Goal: Task Accomplishment & Management: Manage account settings

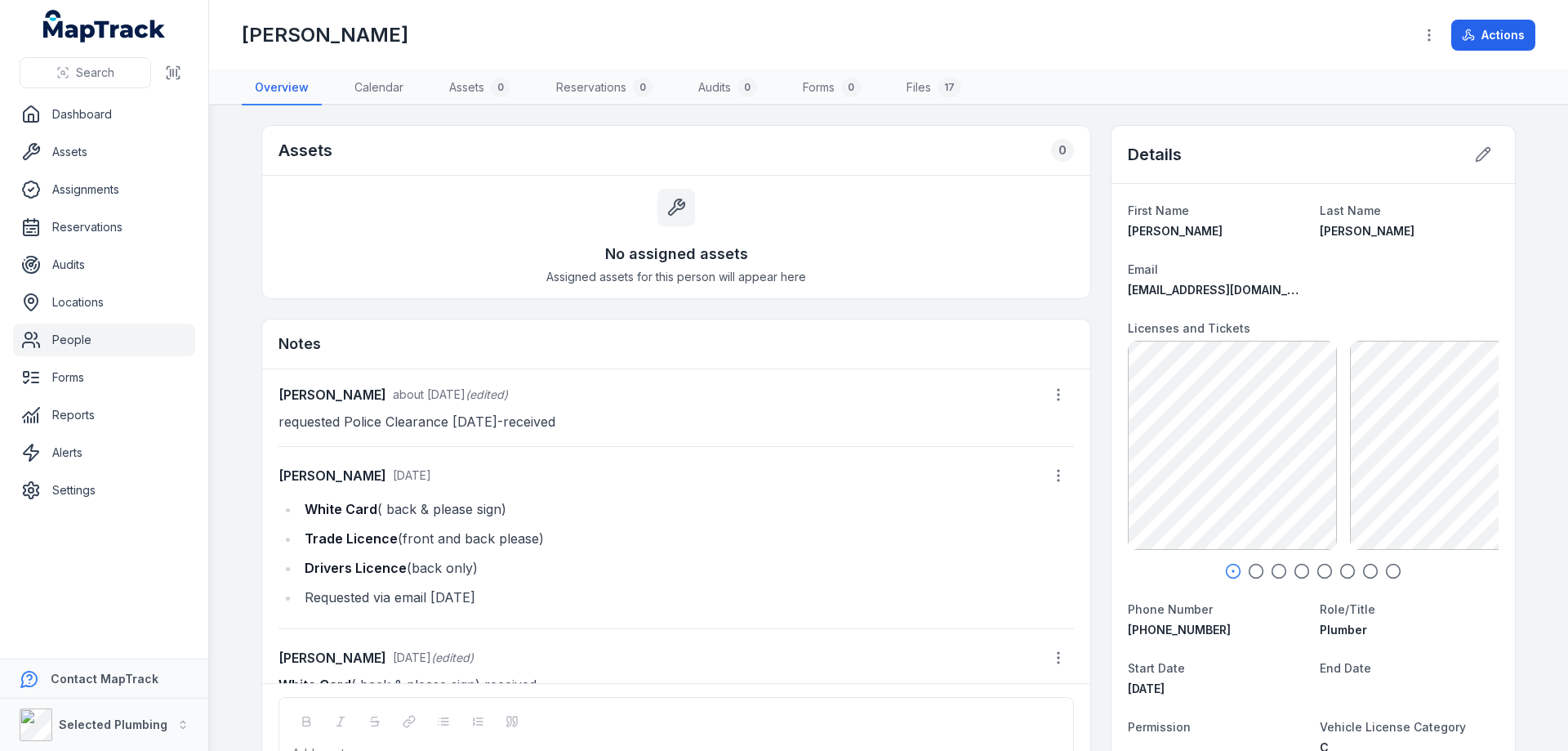
scroll to position [69, 0]
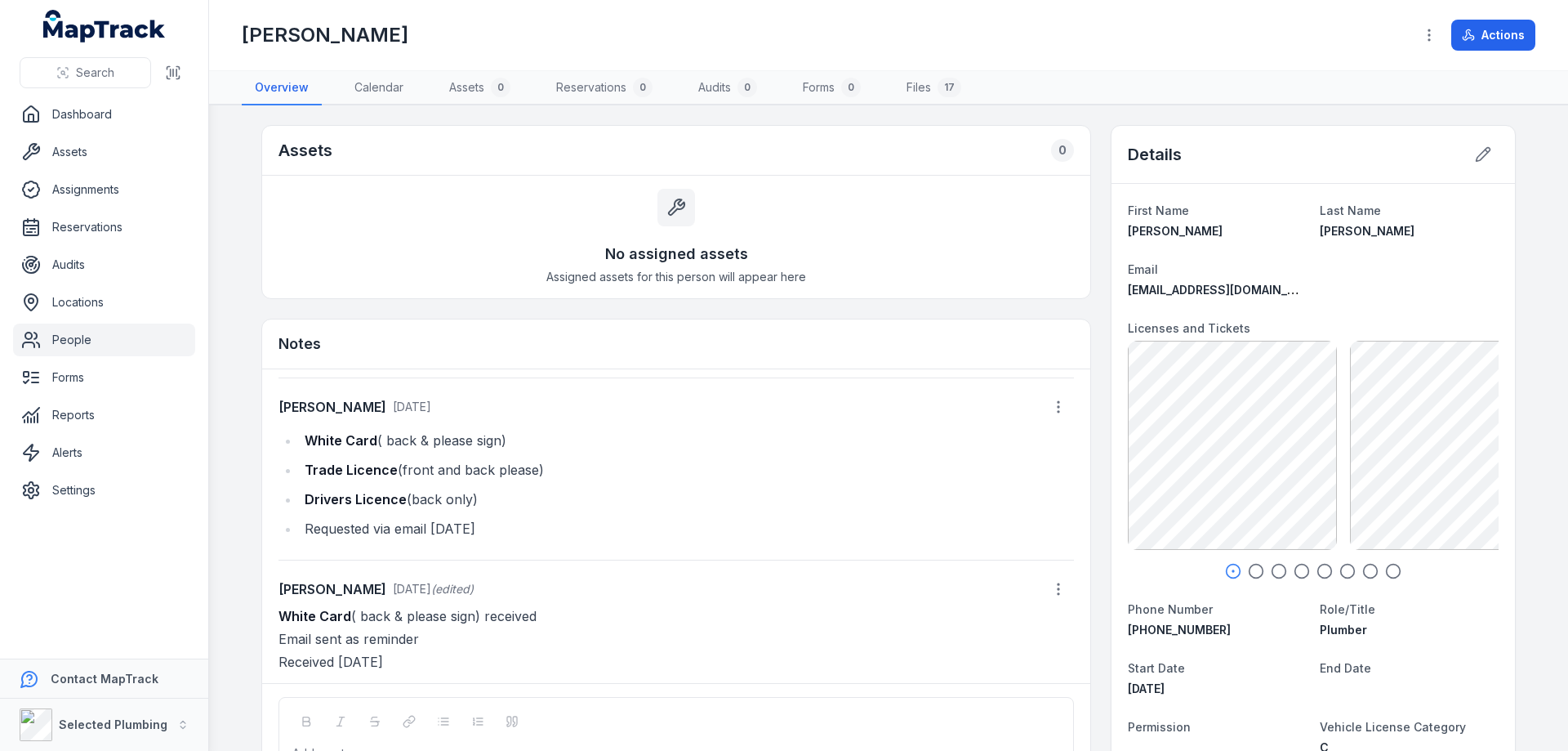
drag, startPoint x: 507, startPoint y: 472, endPoint x: 259, endPoint y: 477, distance: 248.1
click at [263, 477] on div "[PERSON_NAME] about [DATE] (edited) requested Police Clearance [DATE]-received …" at bounding box center [676, 526] width 828 height 314
copy li "Trade Licence (front and back please)"
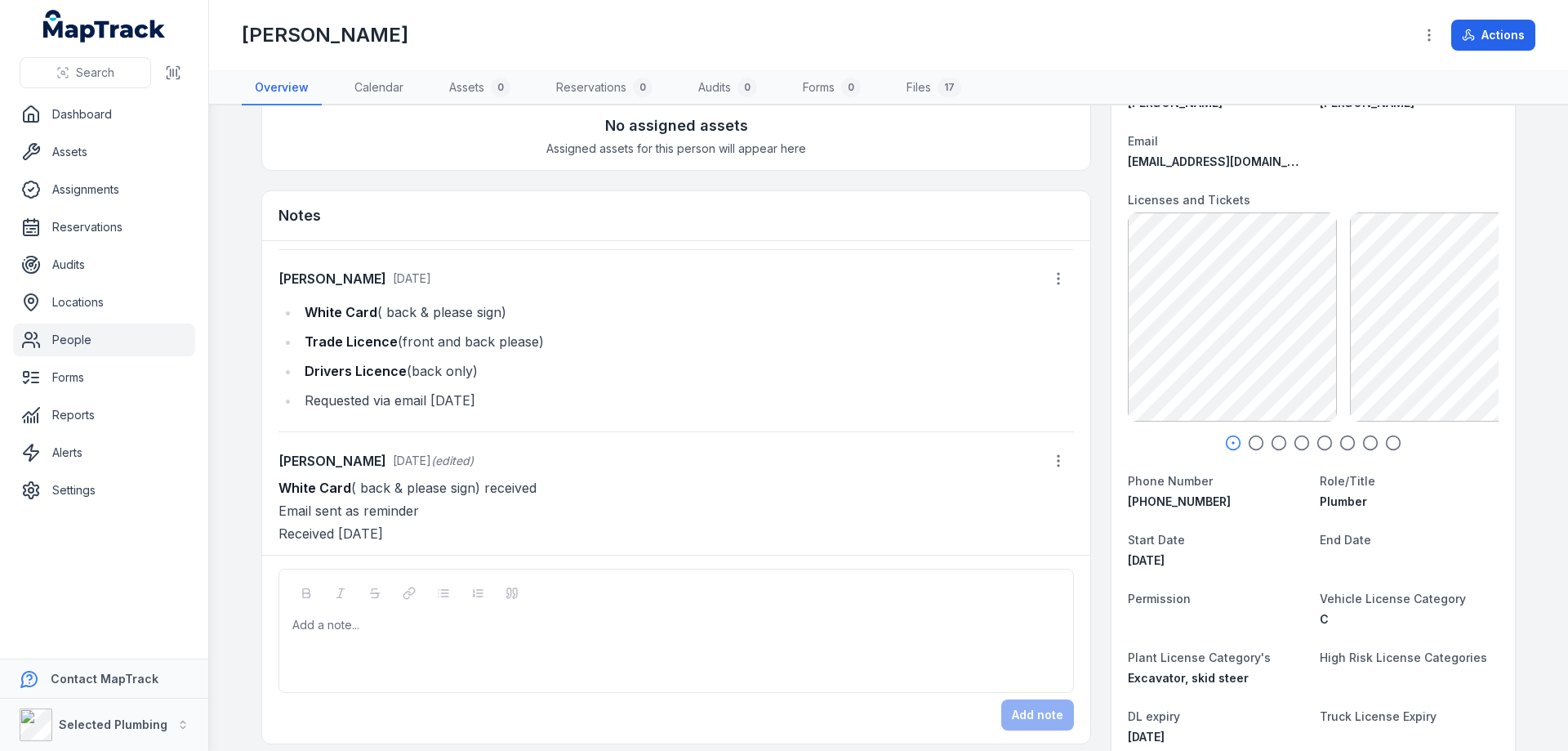
scroll to position [218, 0]
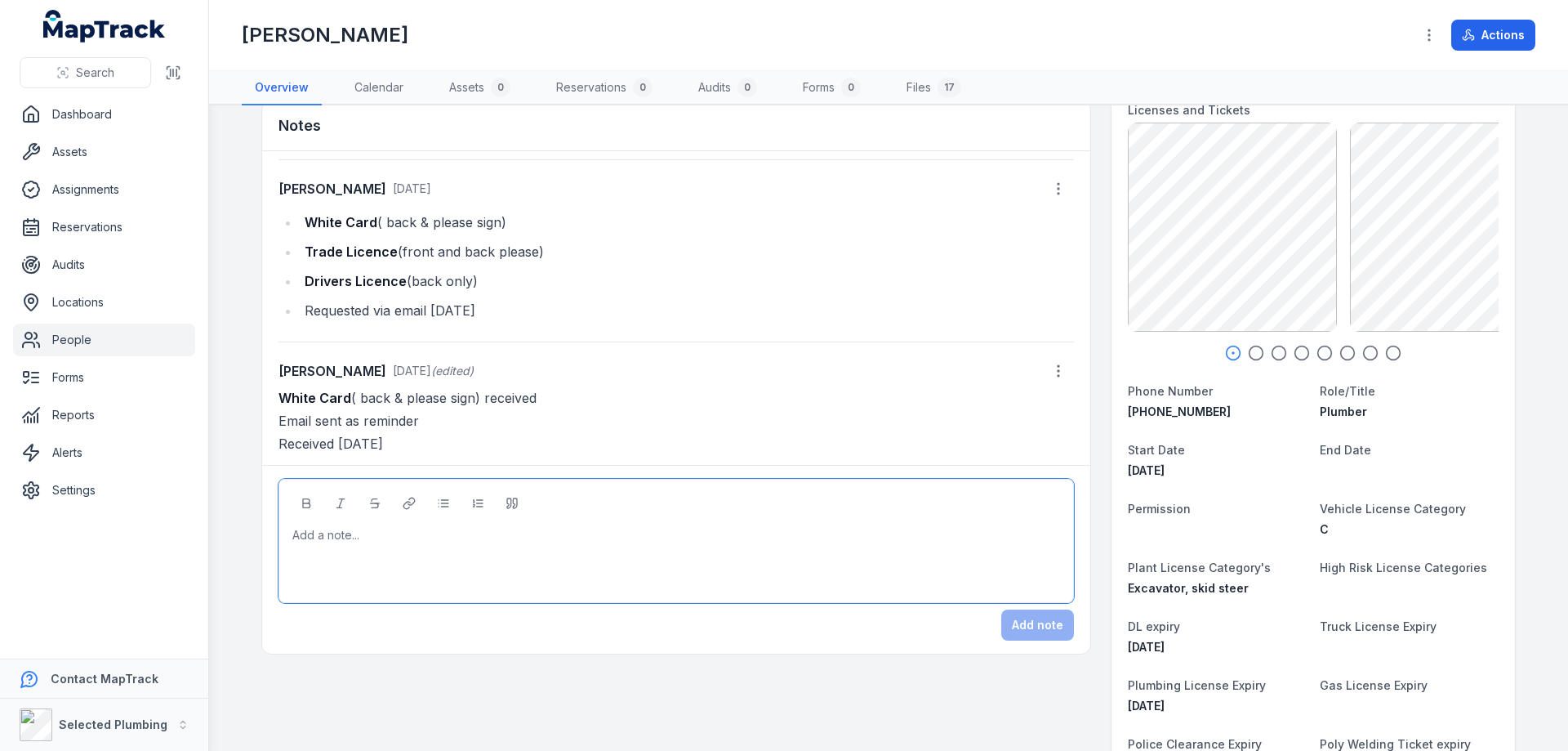
click at [313, 535] on div at bounding box center [676, 536] width 766 height 17
paste div
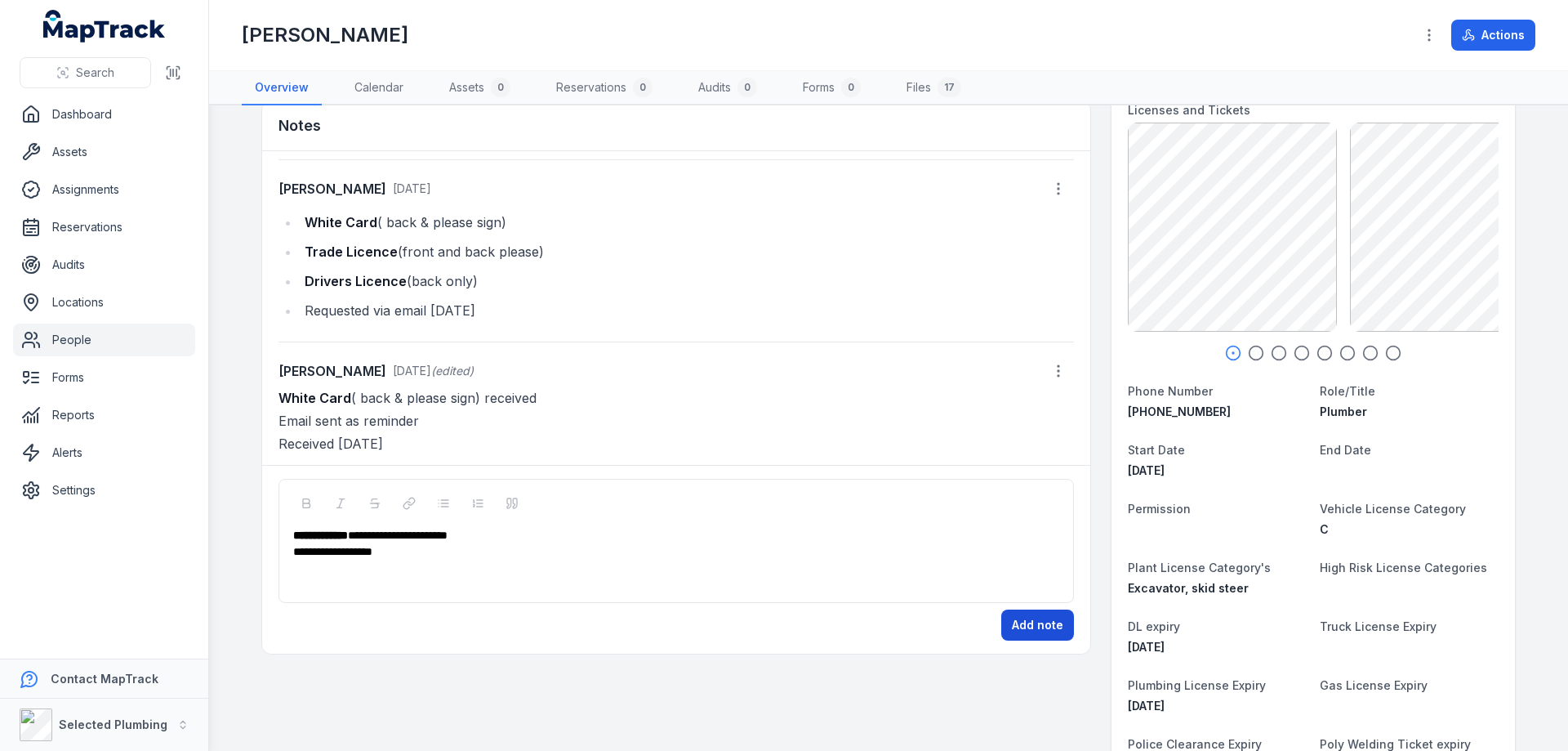
click at [1040, 630] on button "Add note" at bounding box center [1037, 625] width 72 height 31
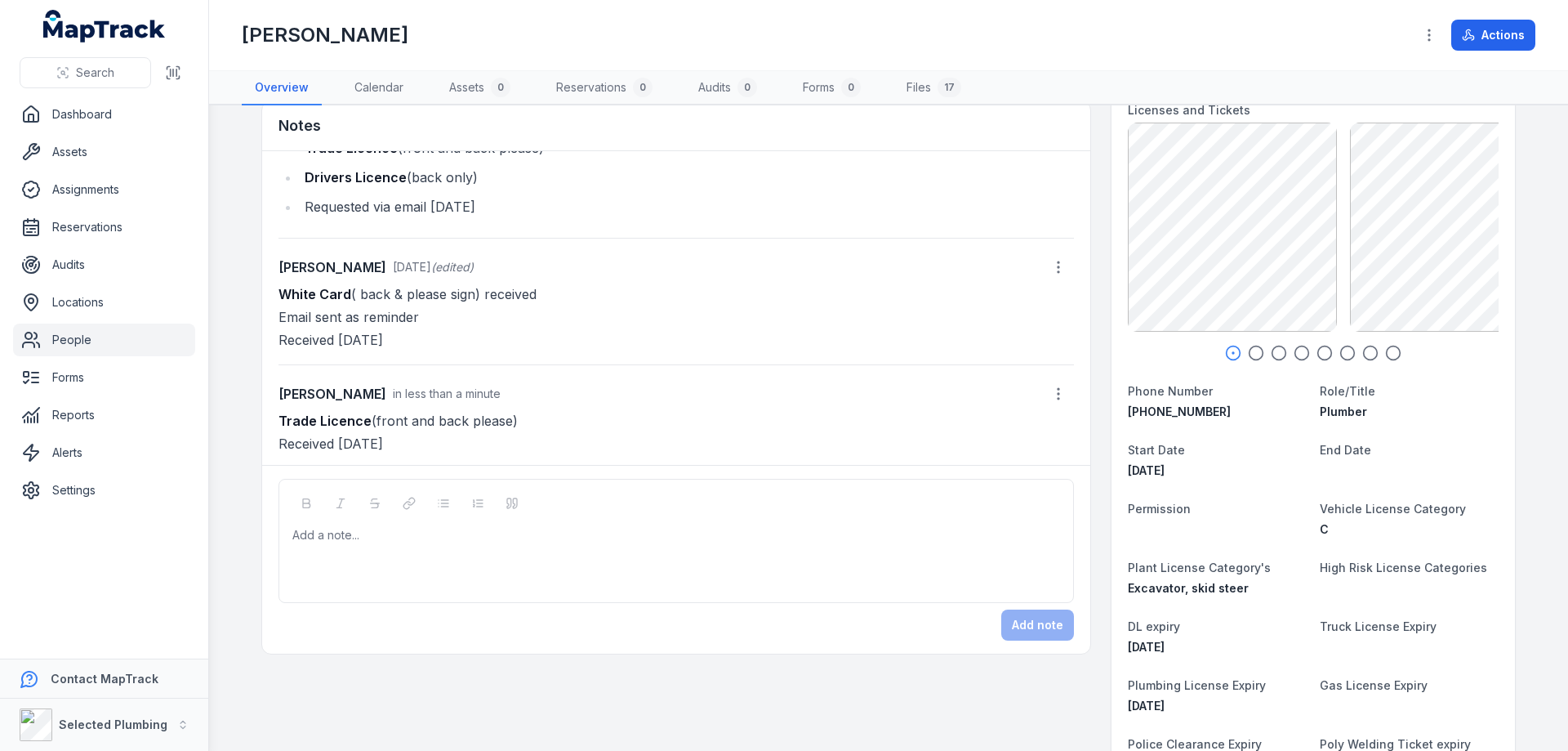
click at [1254, 354] on icon "button" at bounding box center [1256, 353] width 17 height 17
click at [1272, 353] on circle "button" at bounding box center [1279, 353] width 14 height 14
drag, startPoint x: 1294, startPoint y: 351, endPoint x: 1317, endPoint y: 354, distance: 23.2
click at [1295, 351] on icon "button" at bounding box center [1302, 353] width 17 height 17
drag, startPoint x: 1317, startPoint y: 353, endPoint x: 1332, endPoint y: 355, distance: 15.1
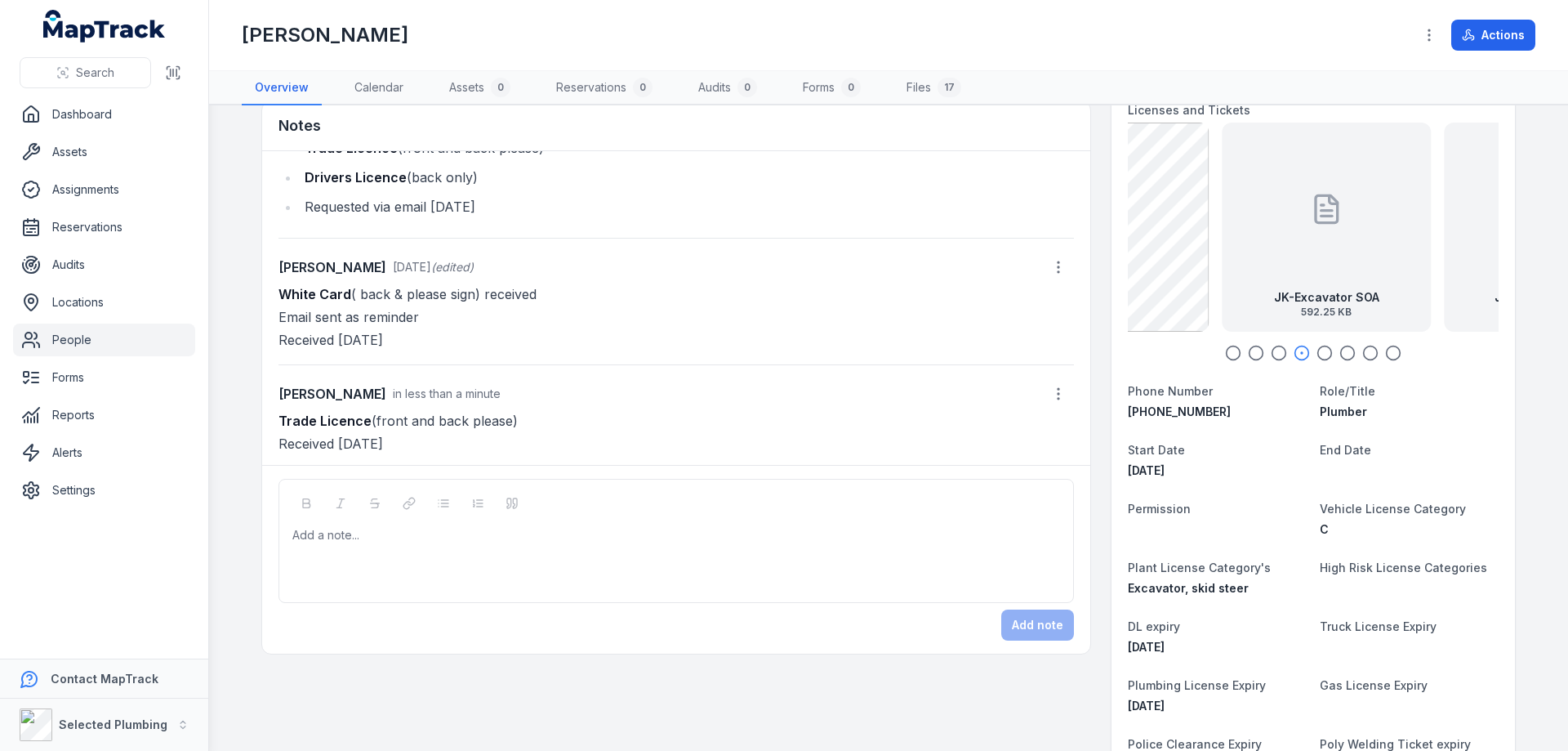
click at [1320, 353] on icon "button" at bounding box center [1325, 353] width 17 height 17
drag, startPoint x: 1342, startPoint y: 351, endPoint x: 1363, endPoint y: 351, distance: 21.0
click at [1343, 351] on icon "button" at bounding box center [1347, 353] width 17 height 17
click at [1364, 352] on icon "button" at bounding box center [1370, 353] width 17 height 17
click at [1385, 351] on icon "button" at bounding box center [1394, 353] width 17 height 17
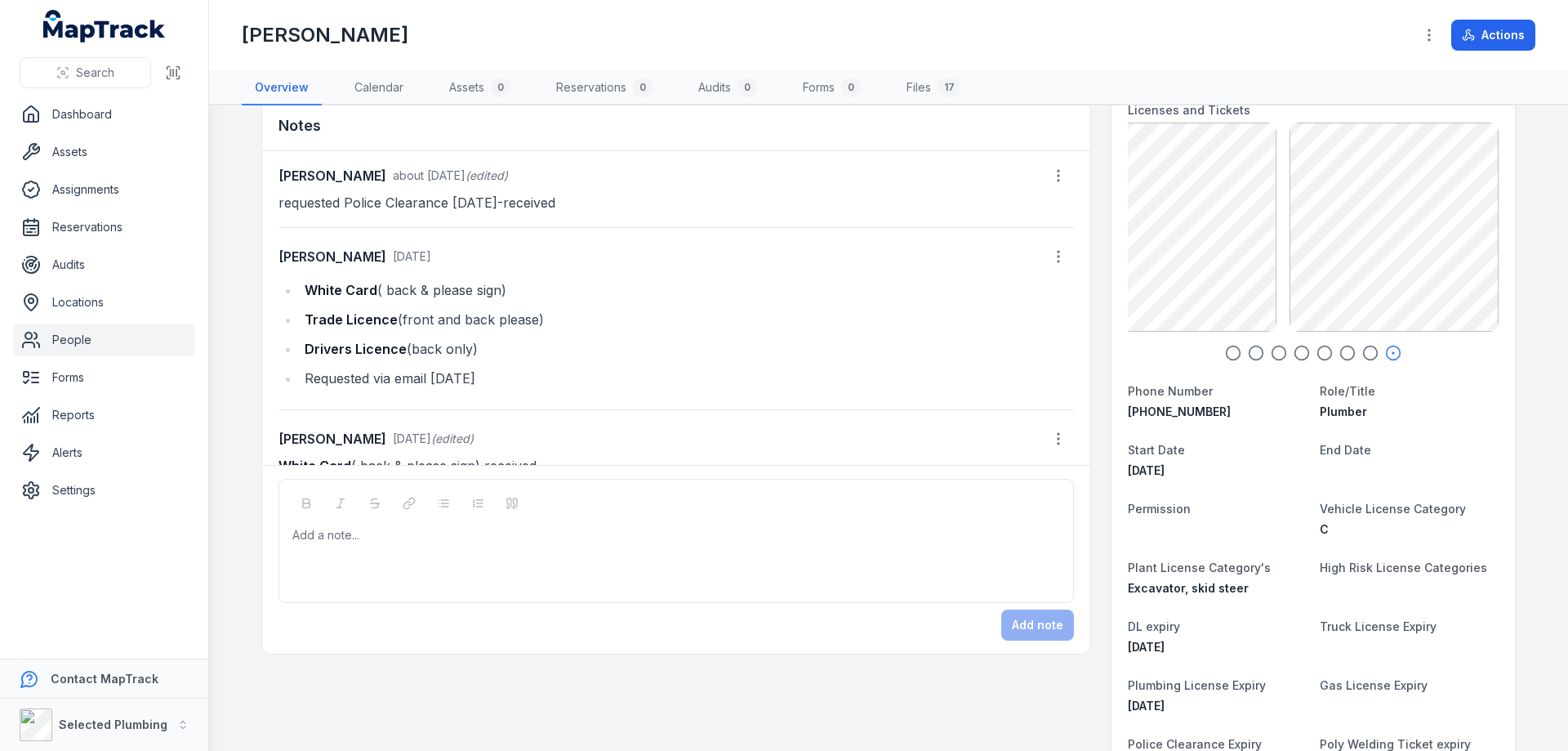
scroll to position [0, 0]
drag, startPoint x: 469, startPoint y: 345, endPoint x: 286, endPoint y: 336, distance: 183.2
click at [286, 336] on ul "White Card ( back & please sign) Trade Licence (front and back please) Drivers …" at bounding box center [675, 335] width 795 height 111
click at [66, 327] on link "People" at bounding box center [104, 340] width 182 height 32
click at [77, 339] on link "People" at bounding box center [104, 340] width 182 height 32
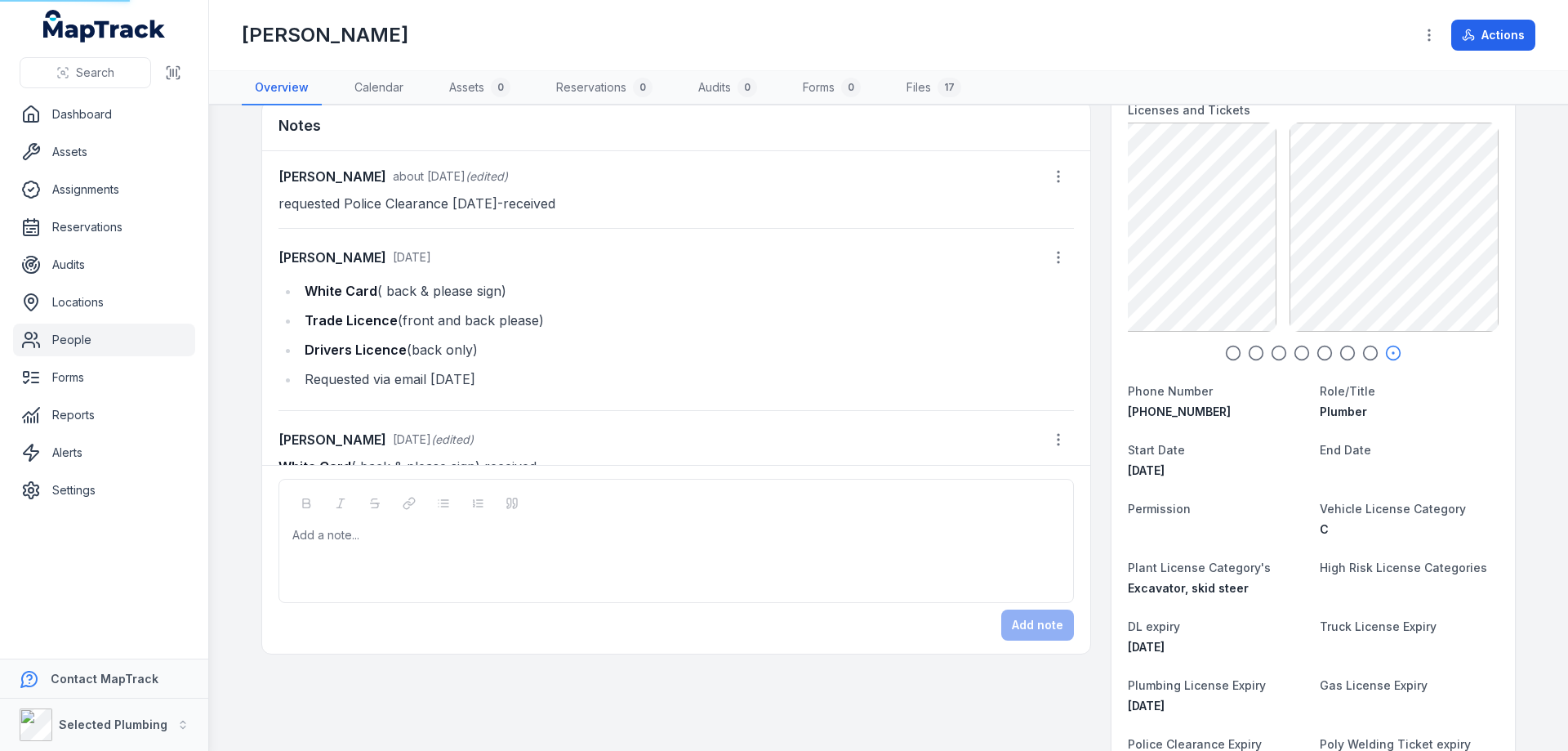
click at [71, 335] on link "People" at bounding box center [104, 340] width 182 height 32
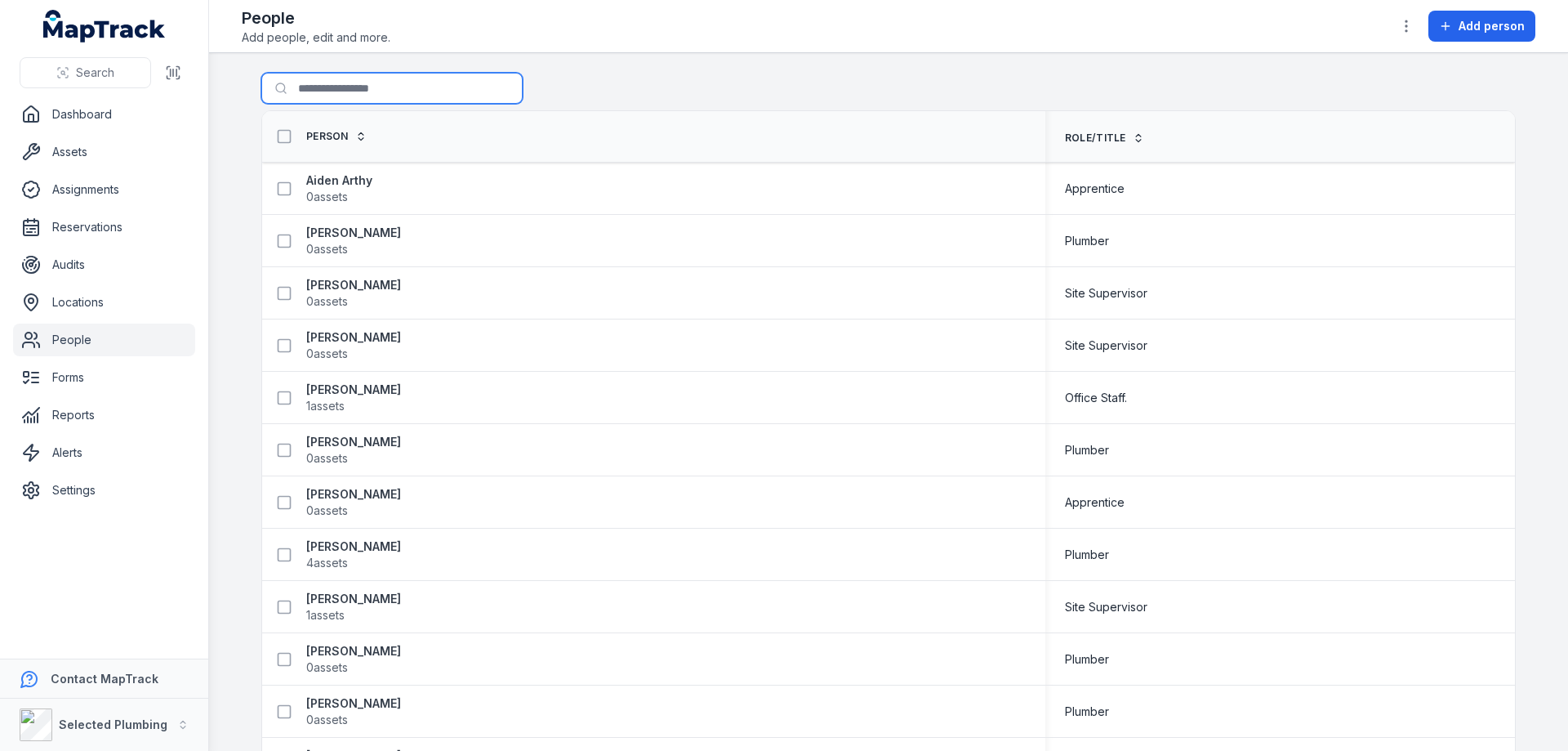
click at [340, 95] on input "Search for people" at bounding box center [392, 87] width 262 height 31
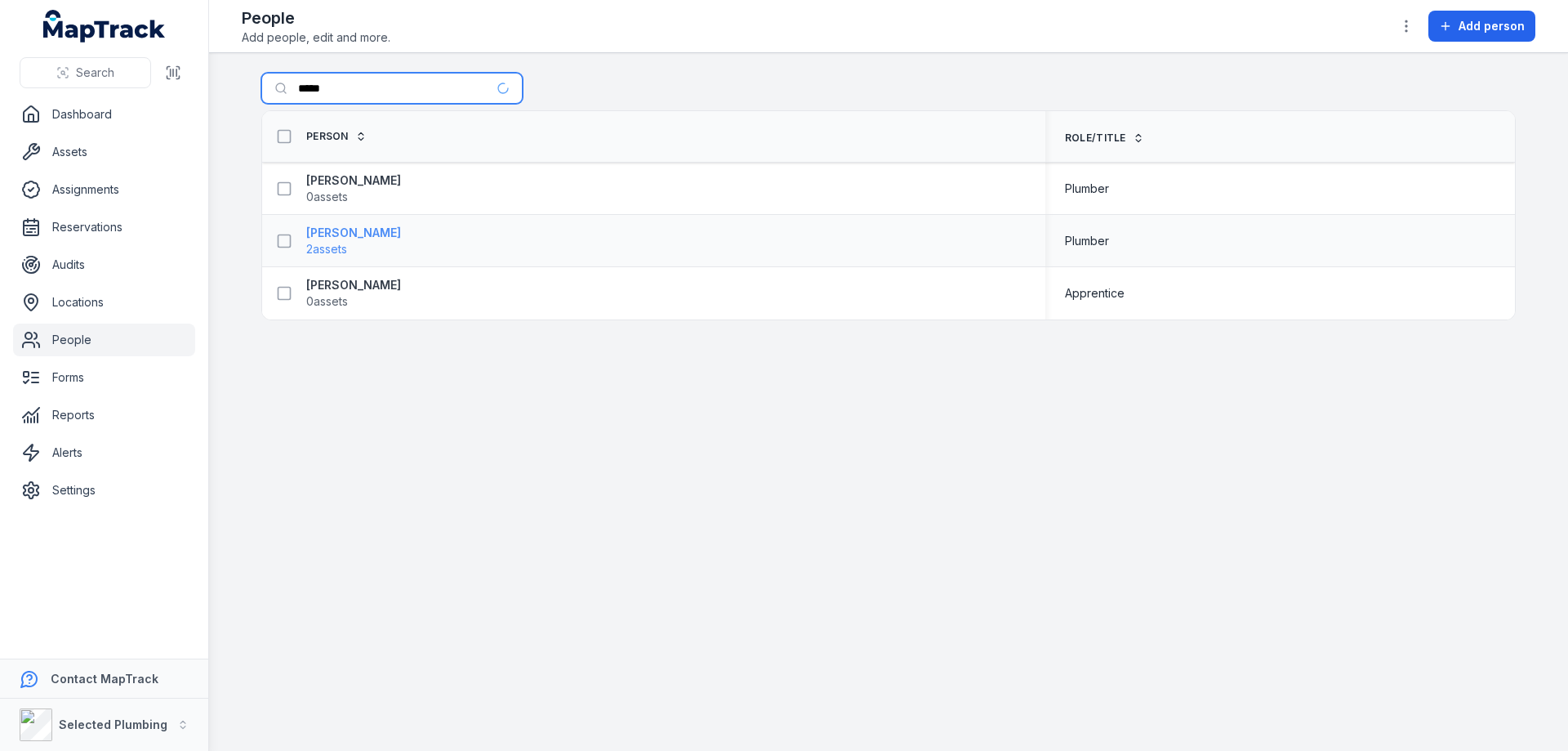
type input "****"
click at [330, 225] on strong "[PERSON_NAME]" at bounding box center [353, 233] width 95 height 17
click at [338, 236] on strong "[PERSON_NAME]" at bounding box center [353, 233] width 95 height 17
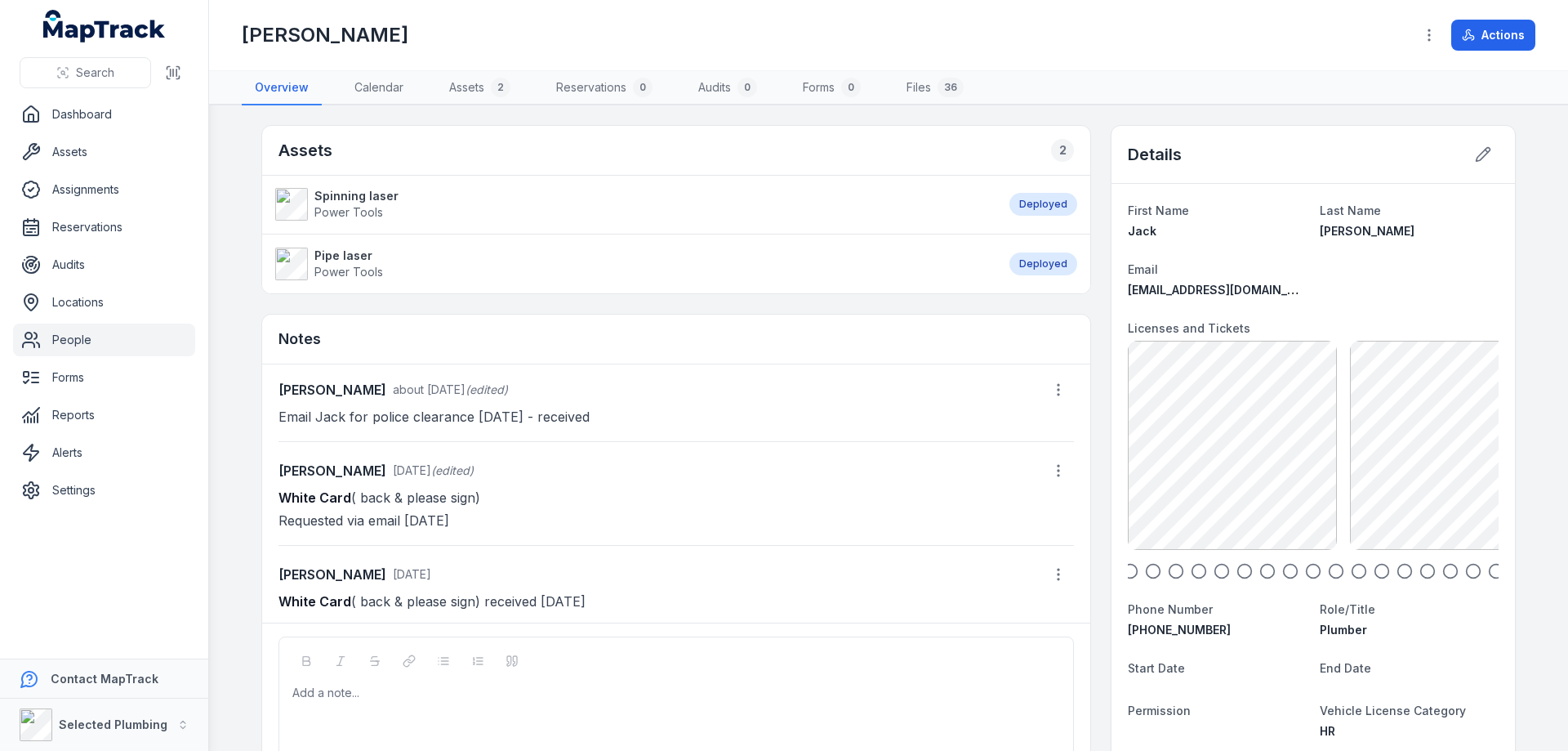
click at [1112, 433] on div "First Name [PERSON_NAME] Last Name [PERSON_NAME] Email [EMAIL_ADDRESS][DOMAIN_N…" at bounding box center [1313, 747] width 404 height 1128
drag, startPoint x: 1208, startPoint y: 460, endPoint x: 1150, endPoint y: 479, distance: 61.0
click at [1134, 470] on div "JT - White Card Front 41.05 KB" at bounding box center [1144, 445] width 209 height 209
drag, startPoint x: 1372, startPoint y: 460, endPoint x: 1099, endPoint y: 495, distance: 275.2
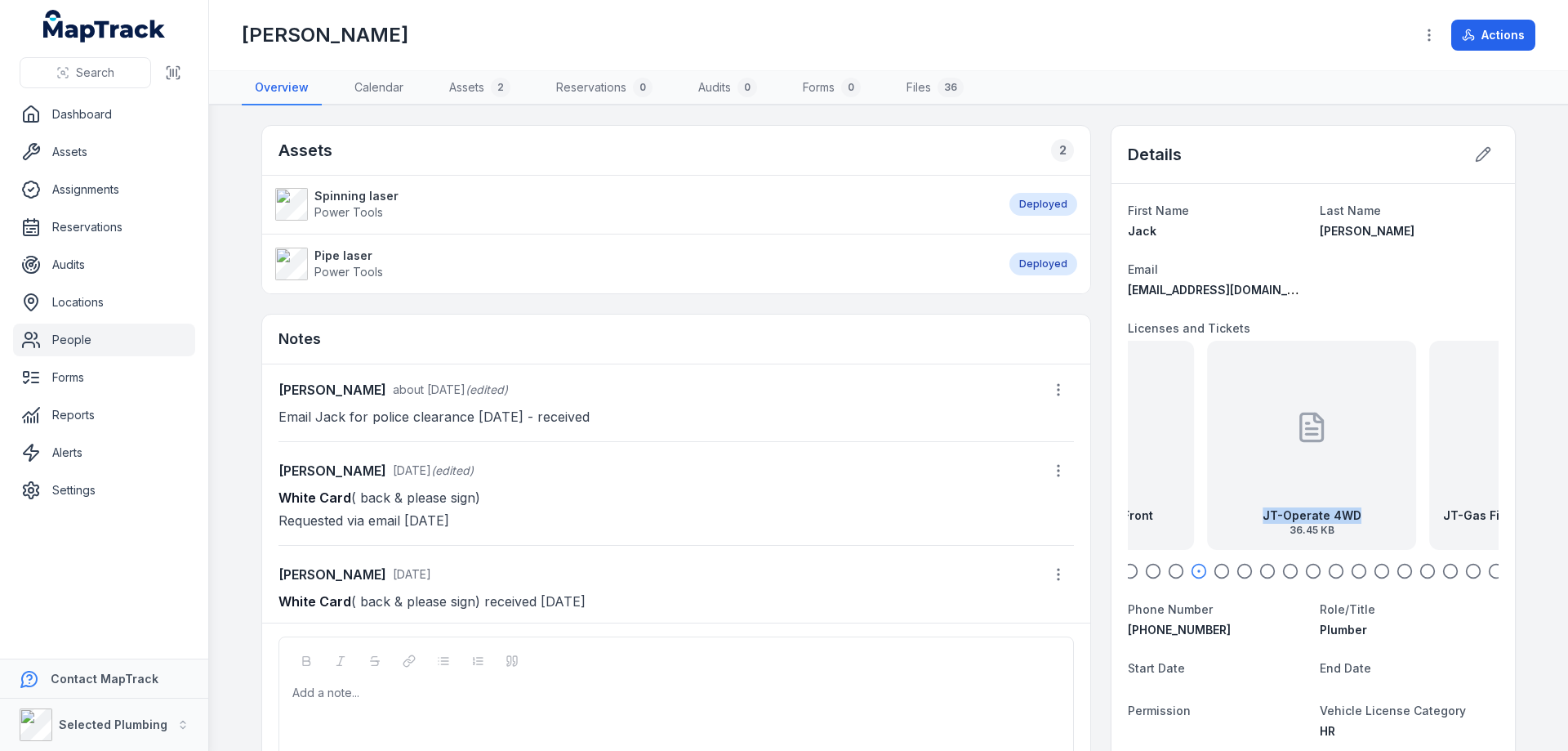
drag, startPoint x: 1392, startPoint y: 462, endPoint x: 1129, endPoint y: 522, distance: 269.8
drag, startPoint x: 1326, startPoint y: 484, endPoint x: 1223, endPoint y: 496, distance: 103.7
click at [215, 496] on div "JT - White Card Front 41.05 KB JT-Operate 4WD 36.45 KB JT-Gas Fitting License f…" at bounding box center [31, 445] width 371 height 209
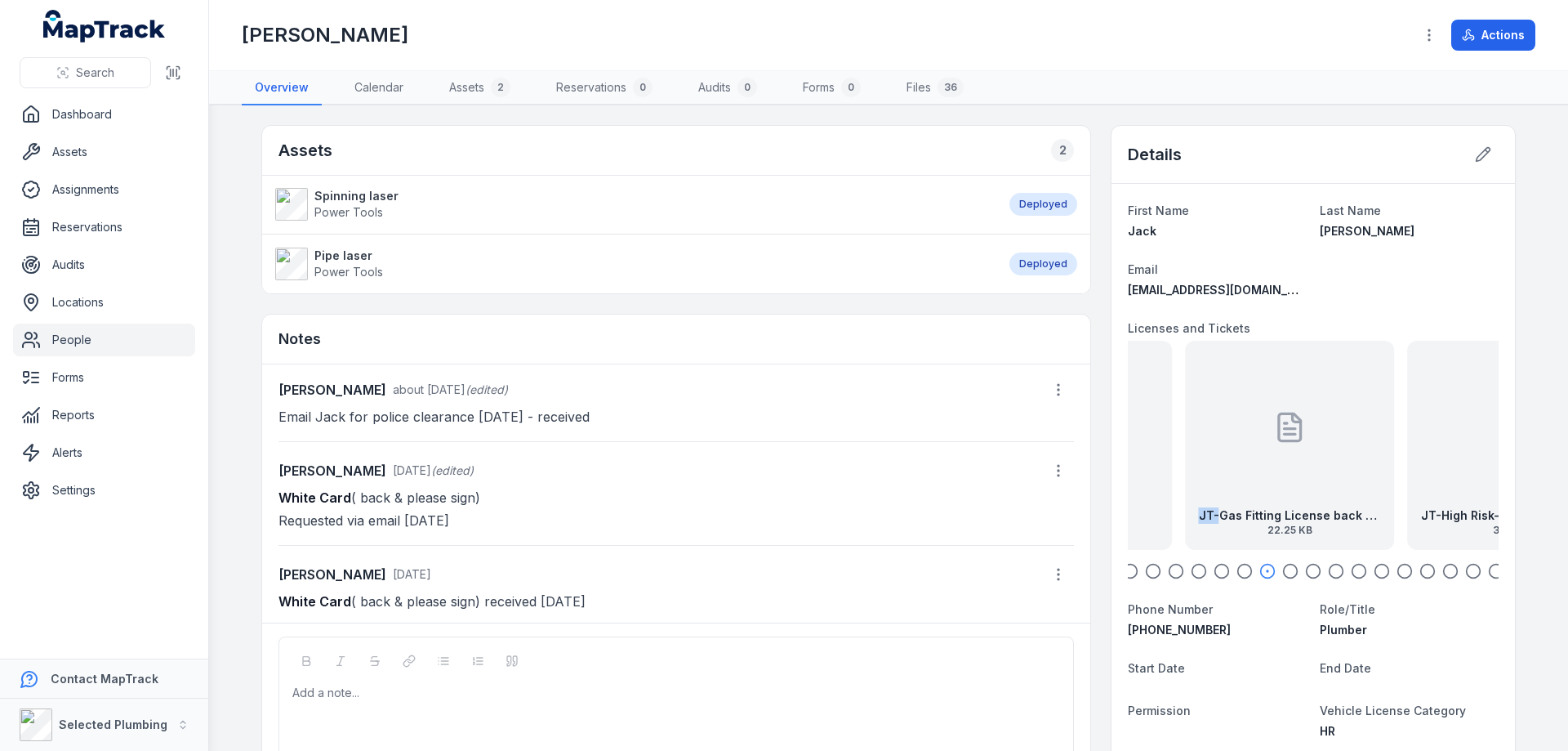
drag, startPoint x: 1456, startPoint y: 477, endPoint x: 1107, endPoint y: 500, distance: 349.8
click at [1186, 498] on div "JT-Gas Fitting License back exp [DATE] 22.25 KB" at bounding box center [1290, 445] width 209 height 209
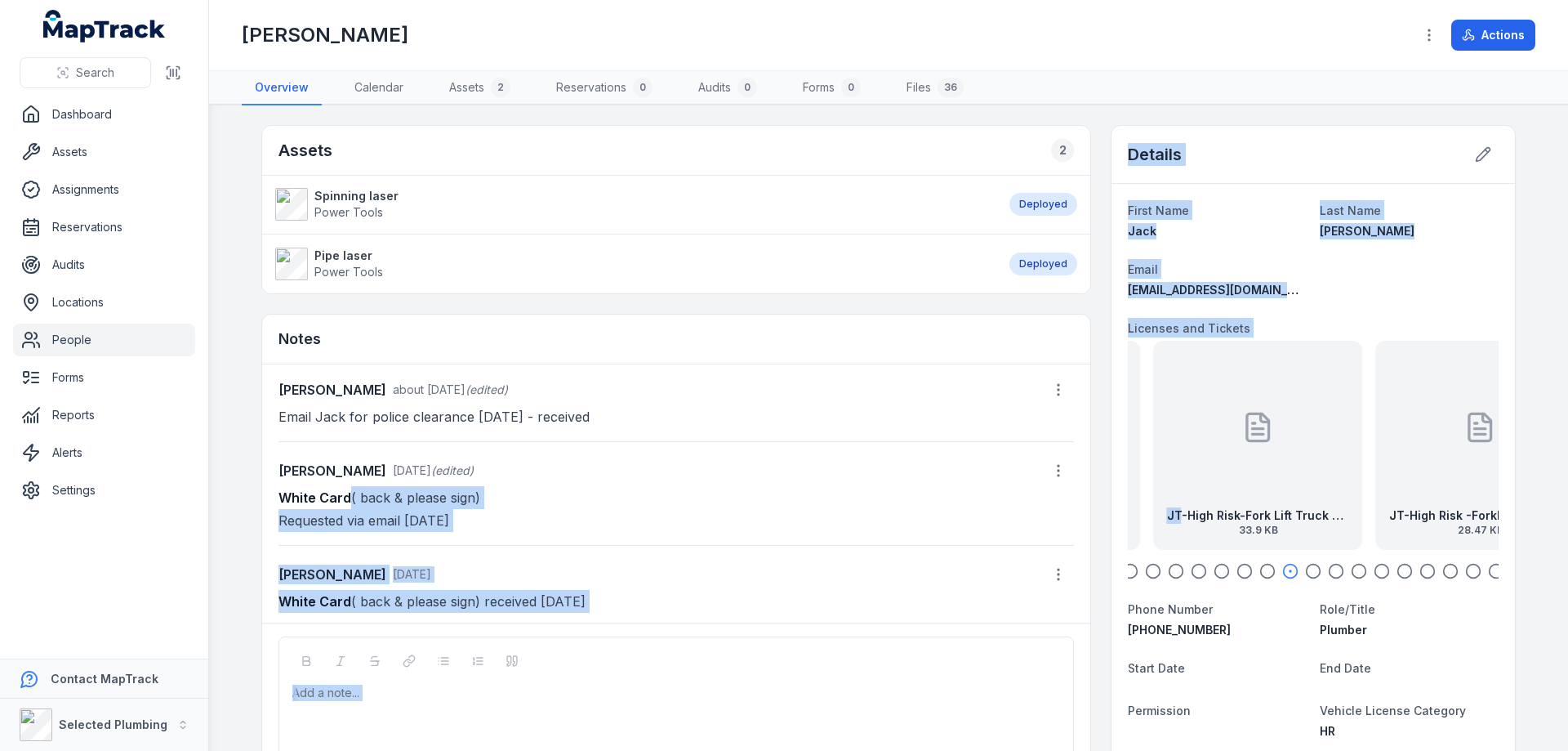
drag, startPoint x: 1413, startPoint y: 470, endPoint x: 1030, endPoint y: 511, distance: 385.2
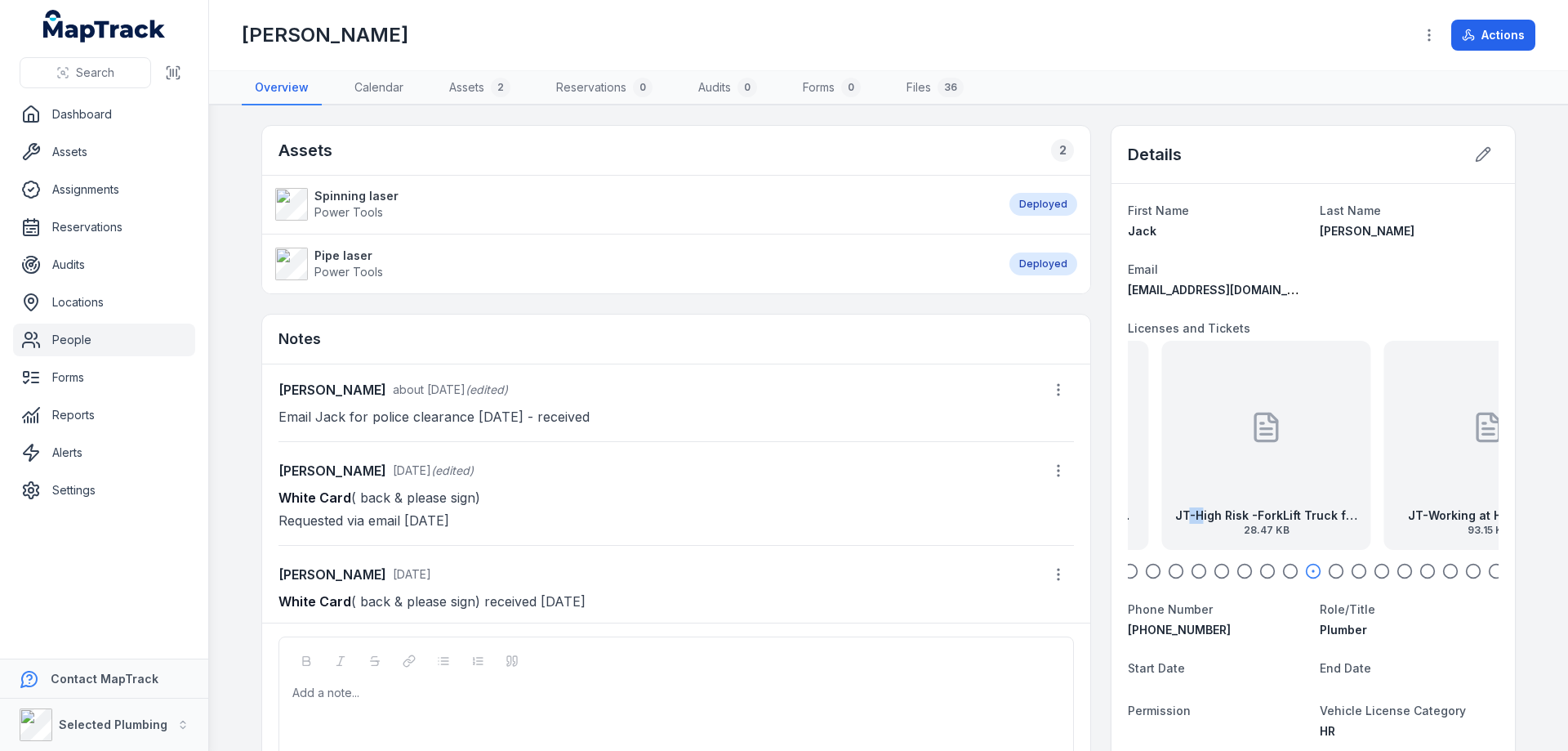
drag, startPoint x: 1461, startPoint y: 508, endPoint x: 1136, endPoint y: 523, distance: 325.3
click at [1175, 522] on strong "JT-High Risk -ForkLift Truck front exp [DATE]" at bounding box center [1266, 516] width 183 height 17
click at [1458, 567] on div at bounding box center [1313, 571] width 371 height 17
drag, startPoint x: 1461, startPoint y: 571, endPoint x: 1479, endPoint y: 574, distance: 18.2
click at [1467, 573] on circle "button" at bounding box center [1473, 571] width 14 height 14
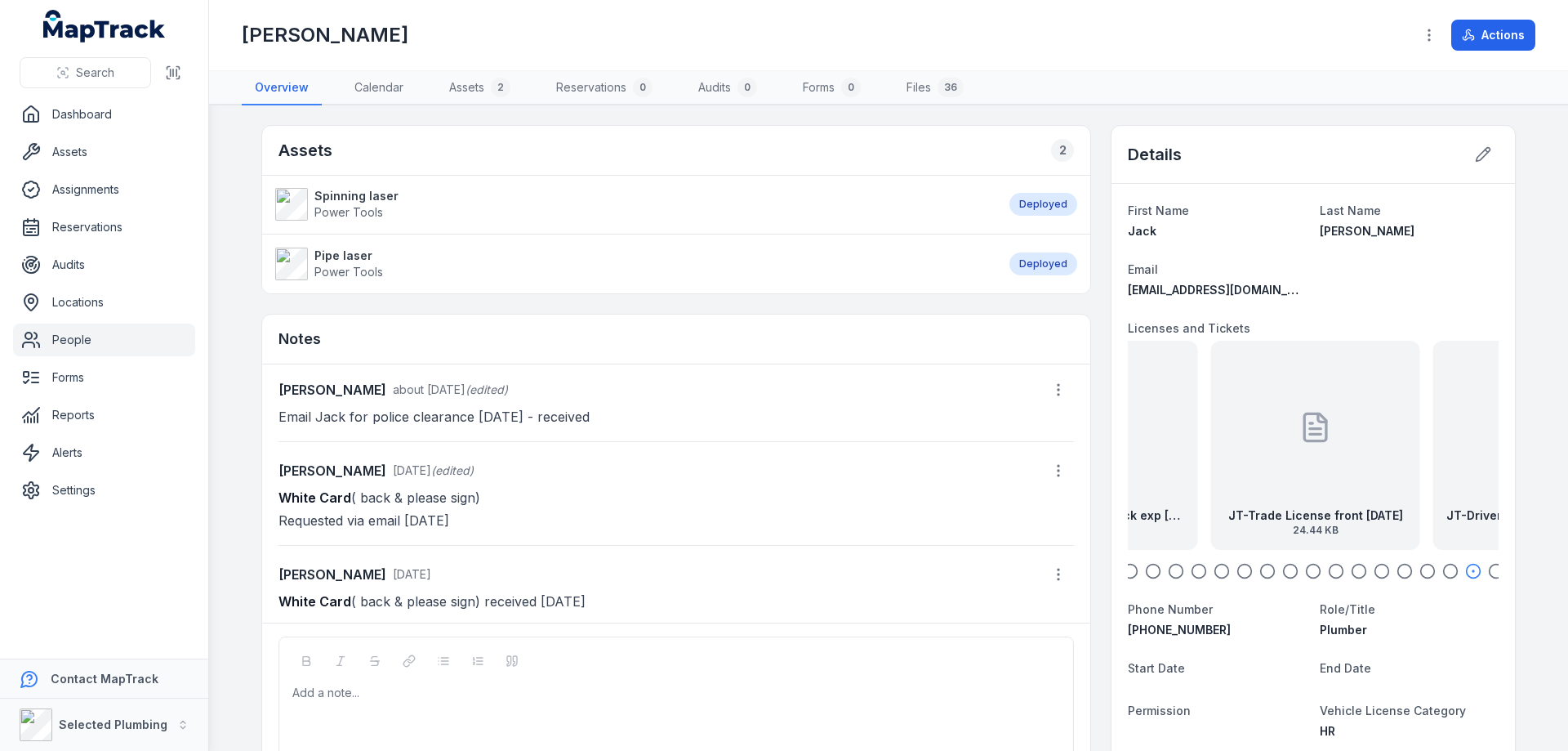
click at [1480, 574] on div at bounding box center [1313, 571] width 371 height 17
click at [1489, 570] on circle "button" at bounding box center [1496, 571] width 14 height 14
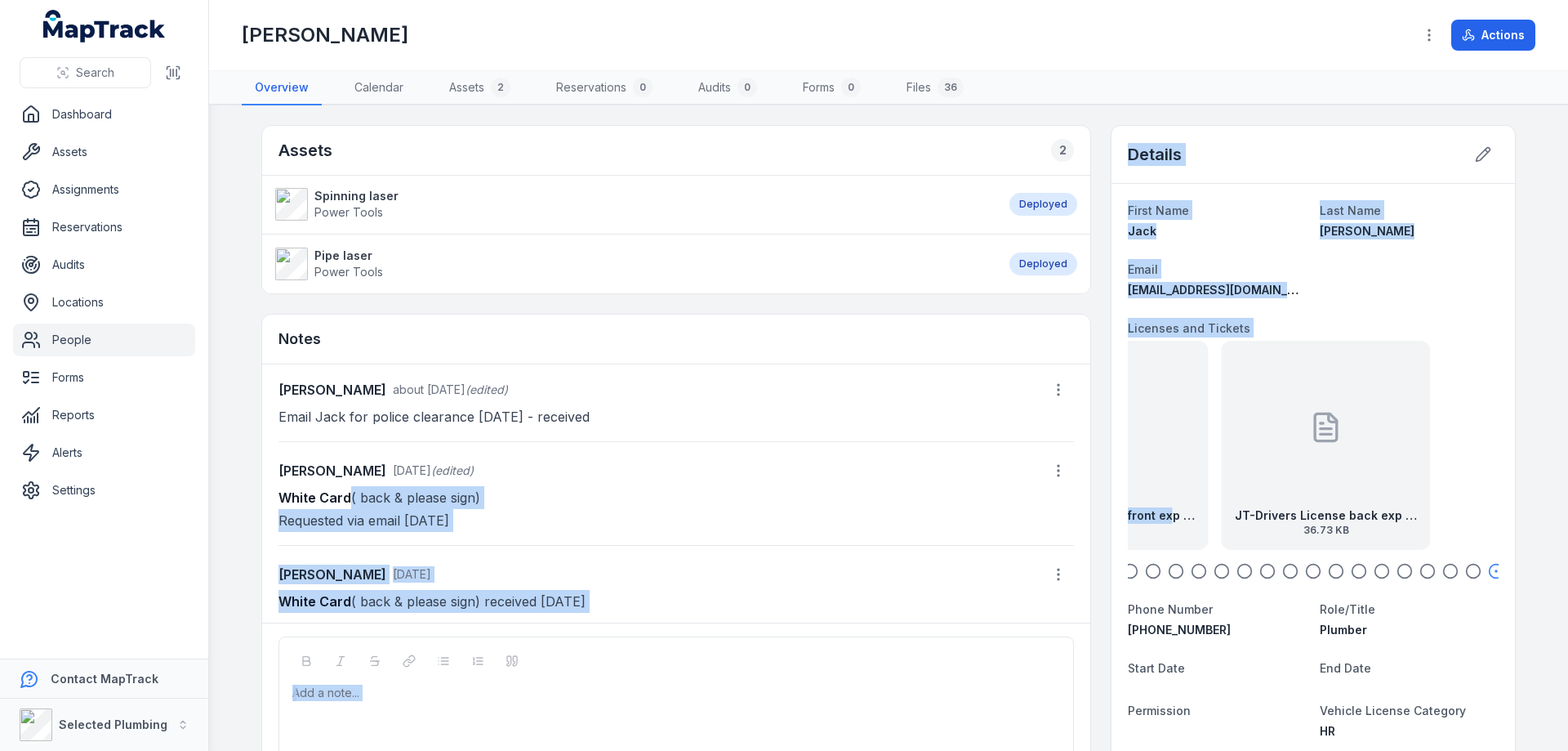
drag, startPoint x: 1352, startPoint y: 497, endPoint x: 1073, endPoint y: 510, distance: 279.3
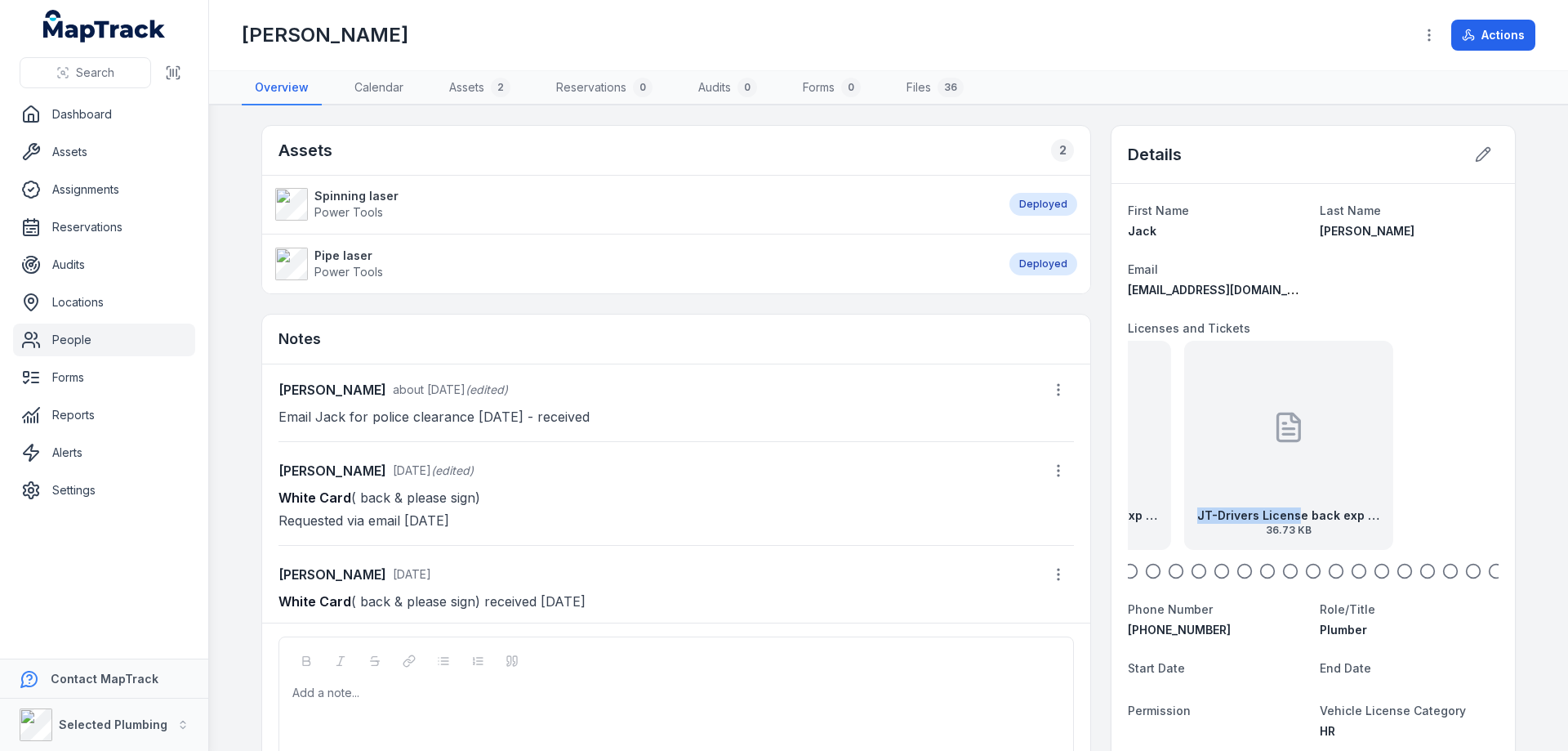
drag, startPoint x: 1362, startPoint y: 518, endPoint x: 1146, endPoint y: 531, distance: 216.4
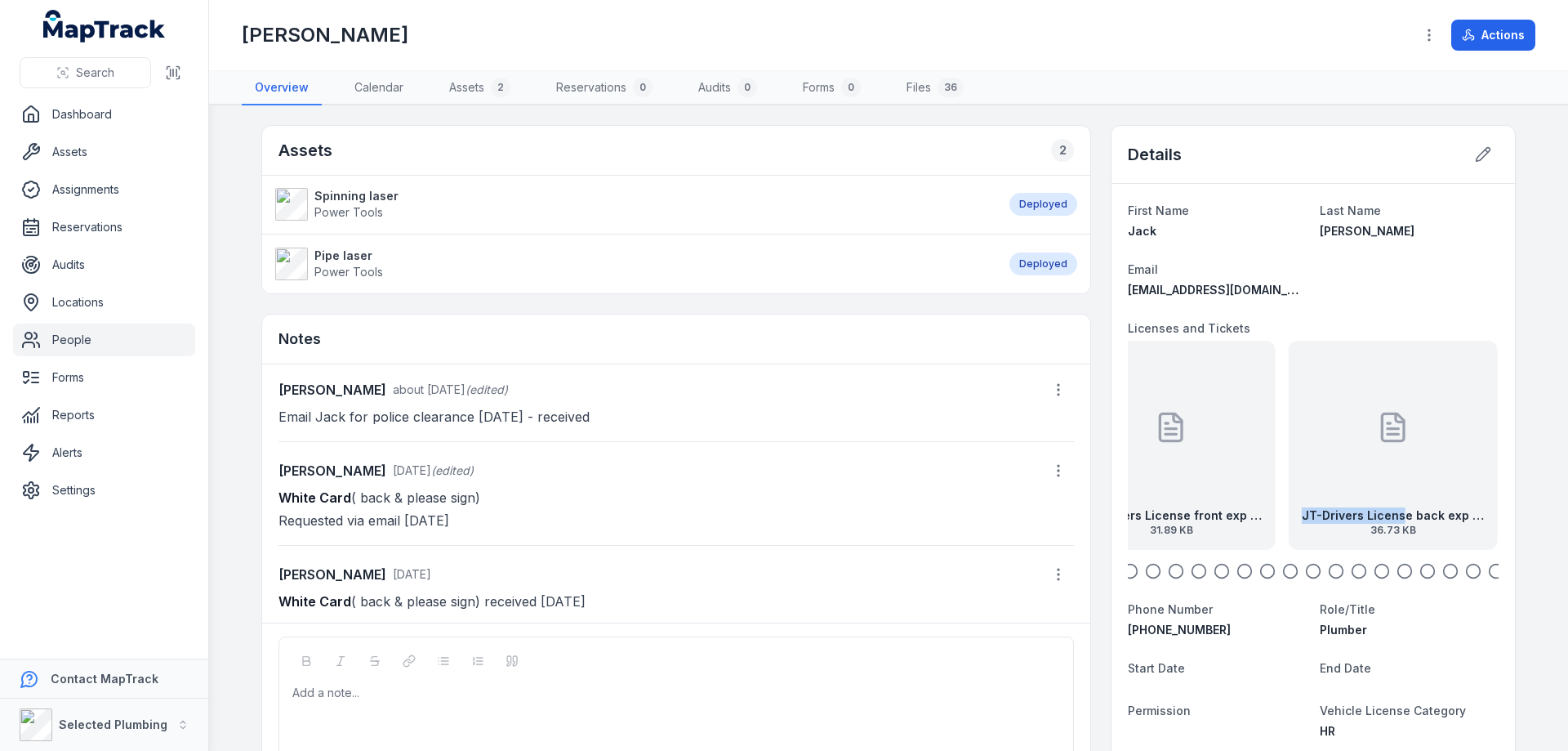
click at [1152, 78] on nav "Overview Calendar Assets 2 Reservations 0 Audits 0 Forms 0 Files 36" at bounding box center [889, 88] width 1293 height 34
click at [1468, 155] on button at bounding box center [1483, 154] width 31 height 31
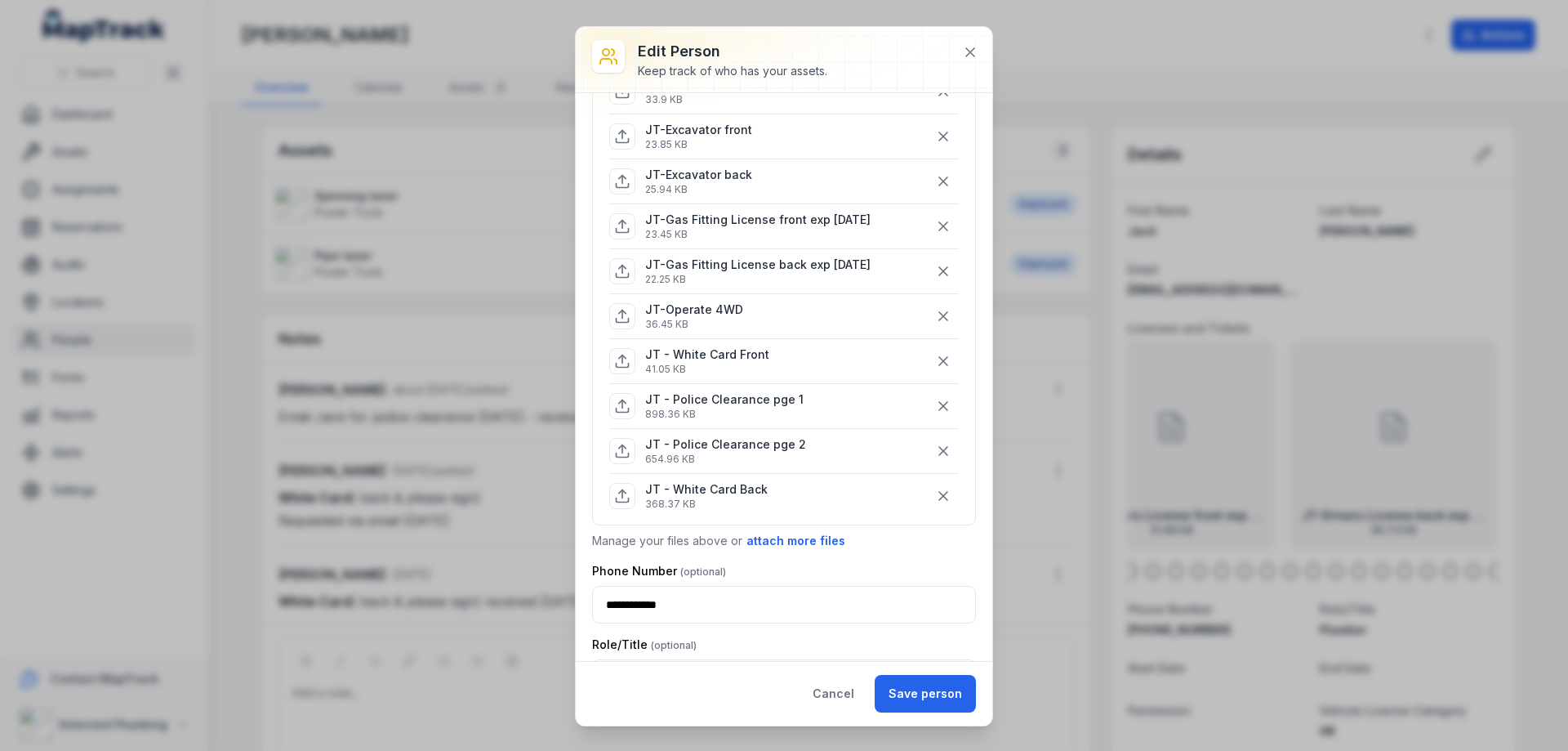
scroll to position [872, 0]
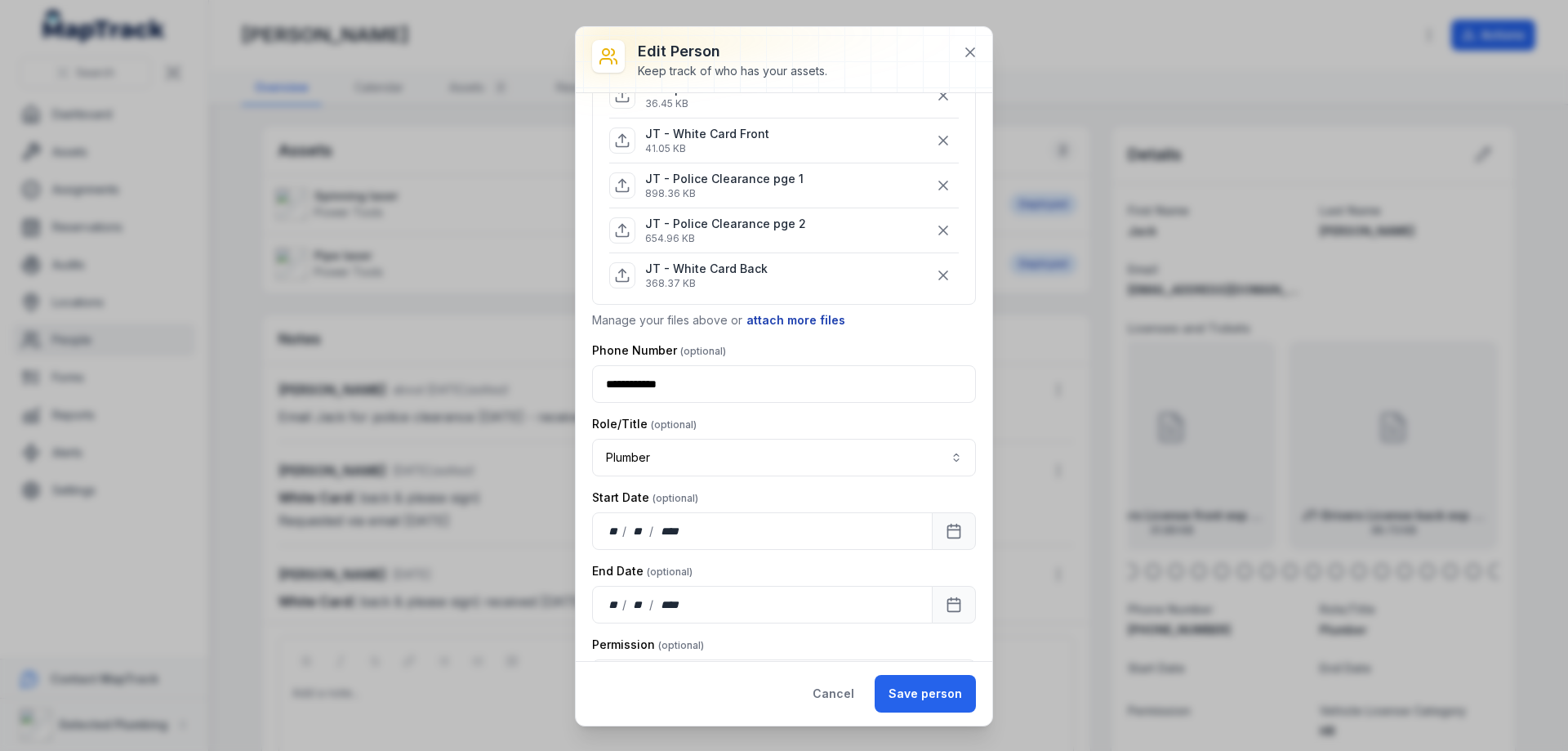
click at [788, 325] on button "attach more files" at bounding box center [796, 319] width 100 height 18
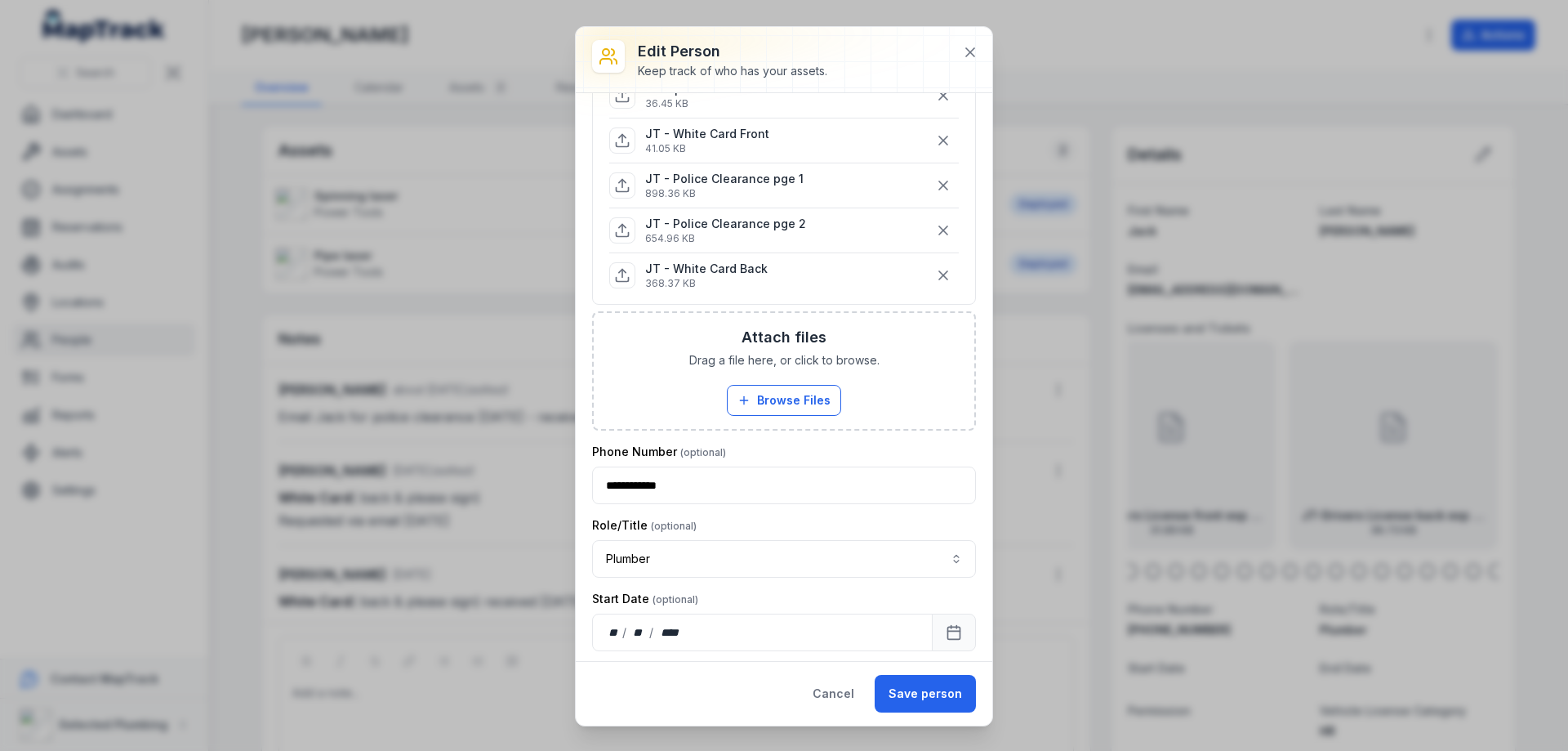
click at [795, 379] on div "Attach files Drag a file here, or click to browse. Browse Files Take Photos" at bounding box center [784, 370] width 380 height 116
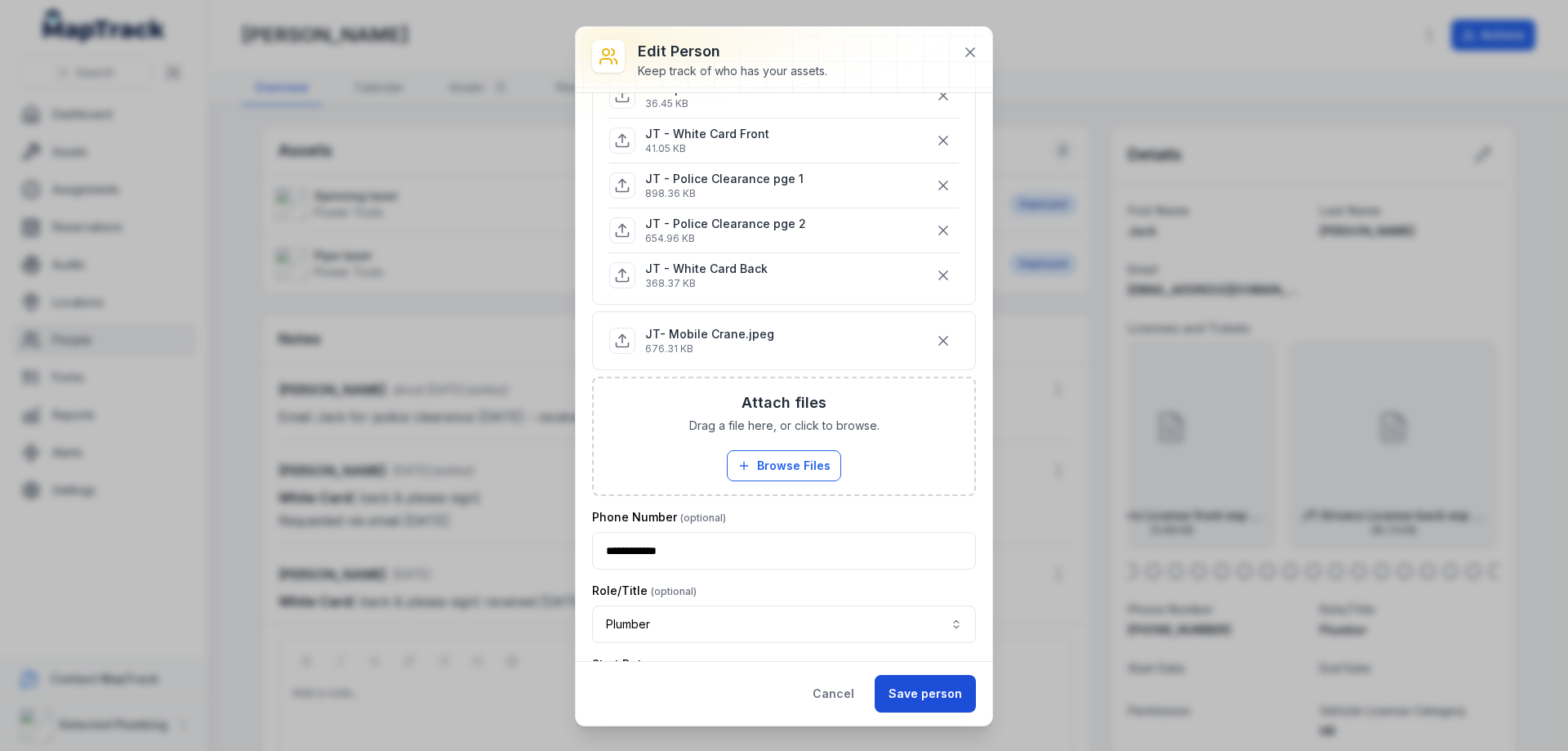
click at [937, 689] on button "Save person" at bounding box center [925, 693] width 101 height 37
